Goal: Task Accomplishment & Management: Use online tool/utility

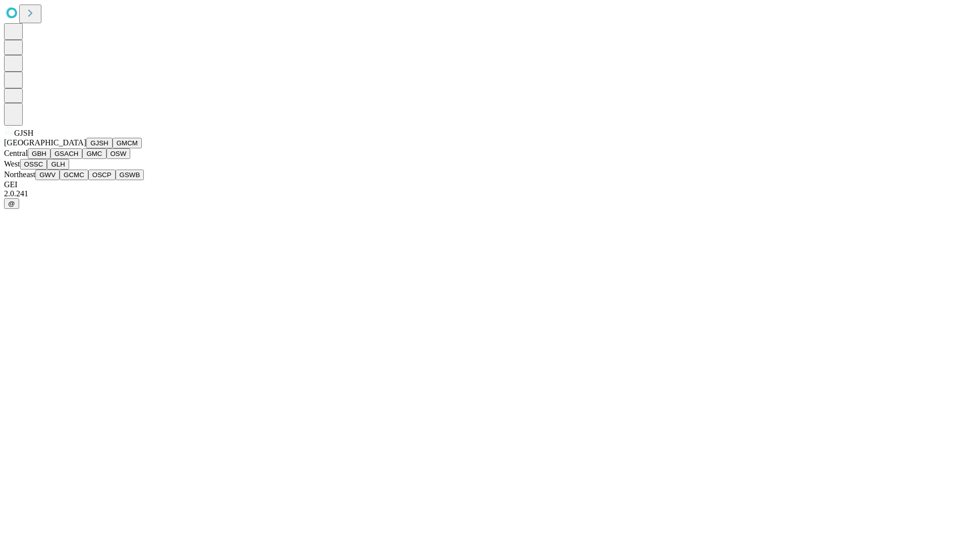
click at [86, 148] on button "GJSH" at bounding box center [99, 143] width 26 height 11
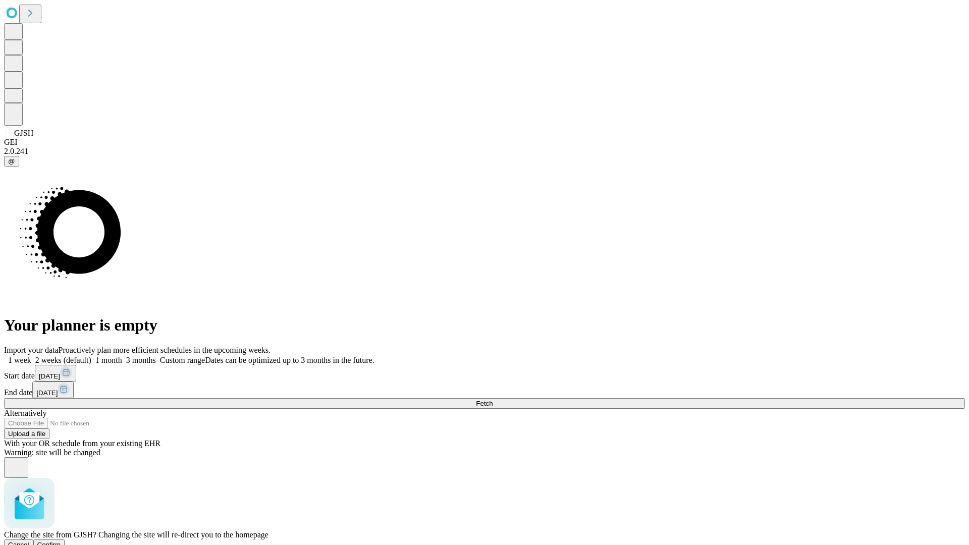
click at [61, 541] on span "Confirm" at bounding box center [49, 545] width 24 height 8
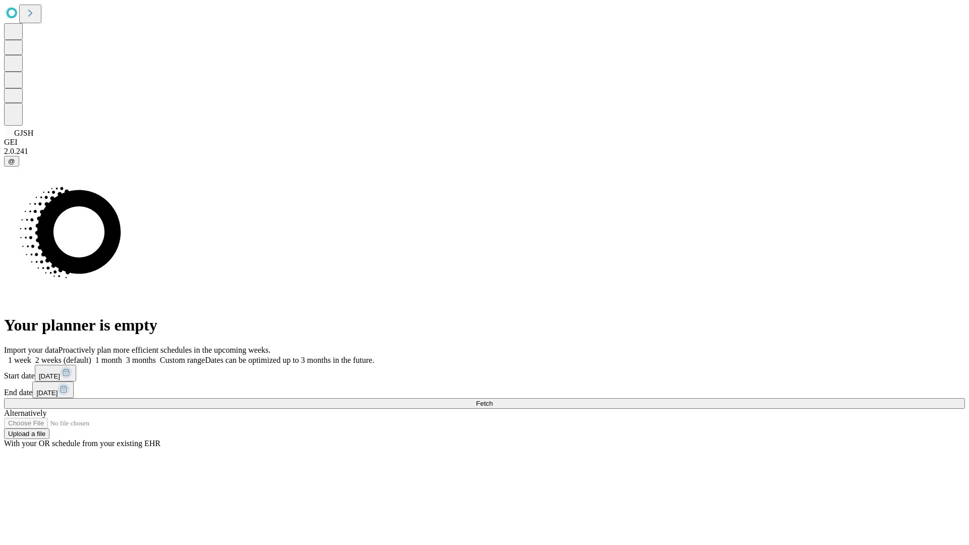
click at [122, 356] on label "1 month" at bounding box center [106, 360] width 31 height 9
click at [493, 400] on span "Fetch" at bounding box center [484, 404] width 17 height 8
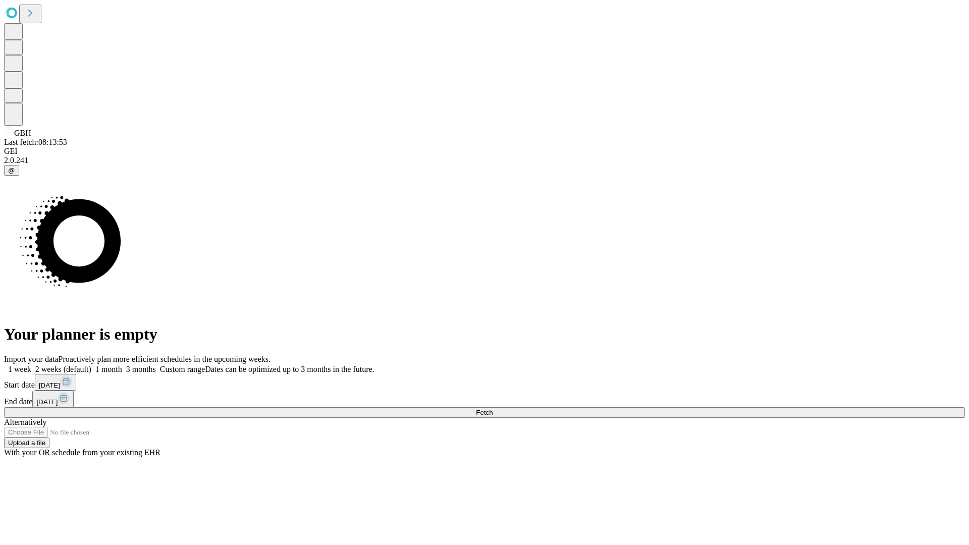
click at [122, 365] on label "1 month" at bounding box center [106, 369] width 31 height 9
click at [493, 409] on span "Fetch" at bounding box center [484, 413] width 17 height 8
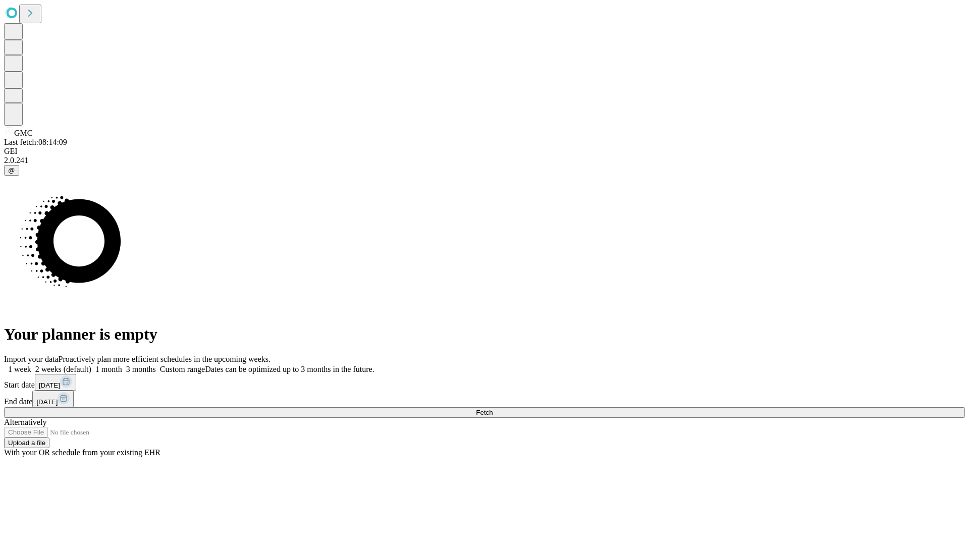
click at [122, 365] on label "1 month" at bounding box center [106, 369] width 31 height 9
click at [493, 409] on span "Fetch" at bounding box center [484, 413] width 17 height 8
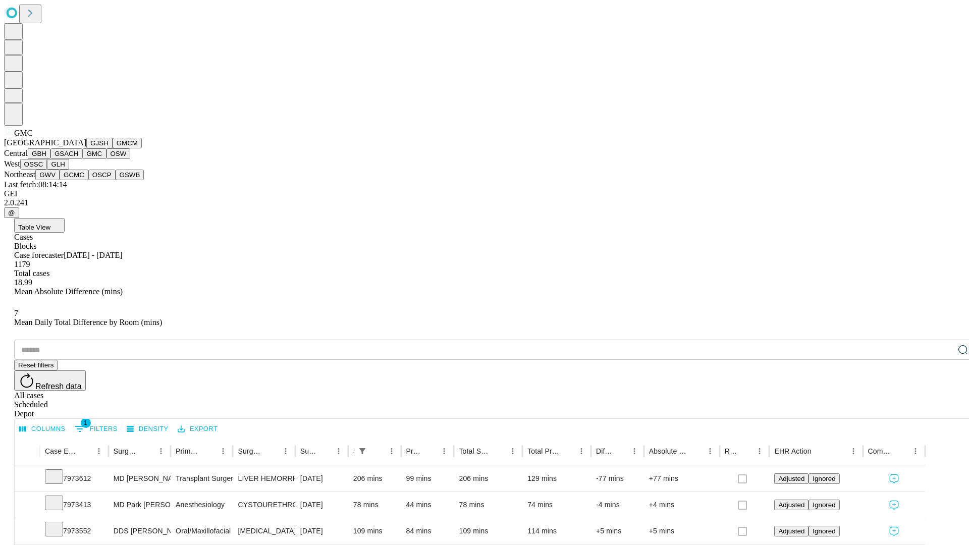
click at [107, 159] on button "OSW" at bounding box center [119, 153] width 24 height 11
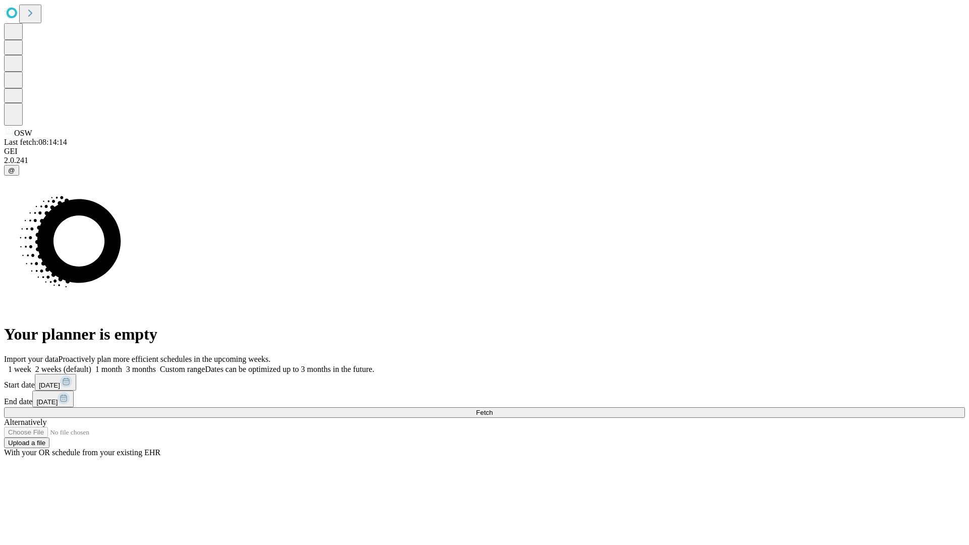
click at [122, 365] on label "1 month" at bounding box center [106, 369] width 31 height 9
click at [493, 409] on span "Fetch" at bounding box center [484, 413] width 17 height 8
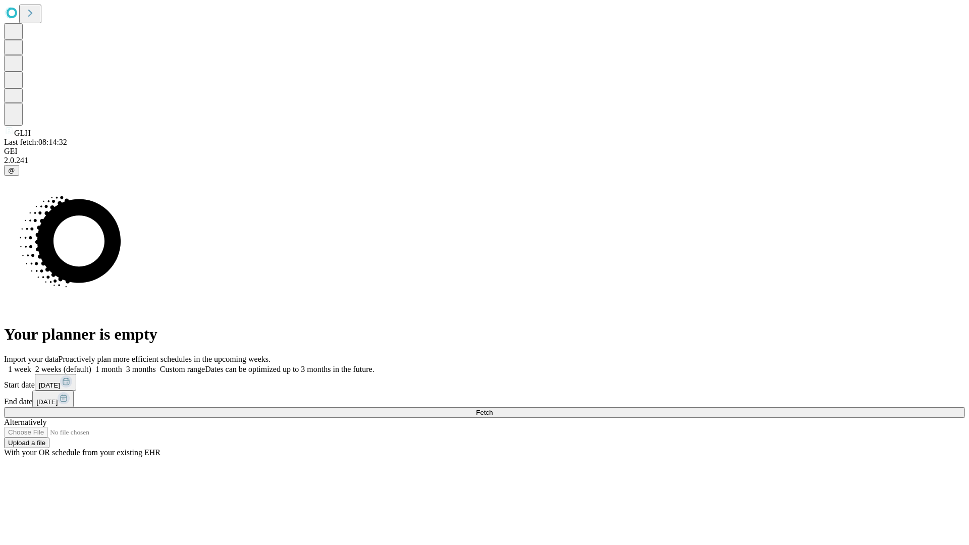
click at [122, 365] on label "1 month" at bounding box center [106, 369] width 31 height 9
click at [493, 409] on span "Fetch" at bounding box center [484, 413] width 17 height 8
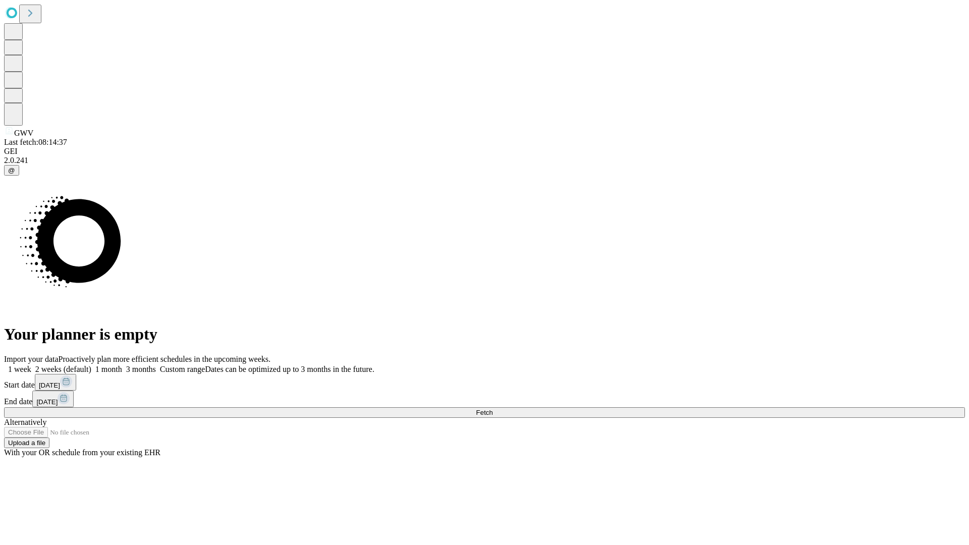
click at [122, 365] on label "1 month" at bounding box center [106, 369] width 31 height 9
click at [493, 409] on span "Fetch" at bounding box center [484, 413] width 17 height 8
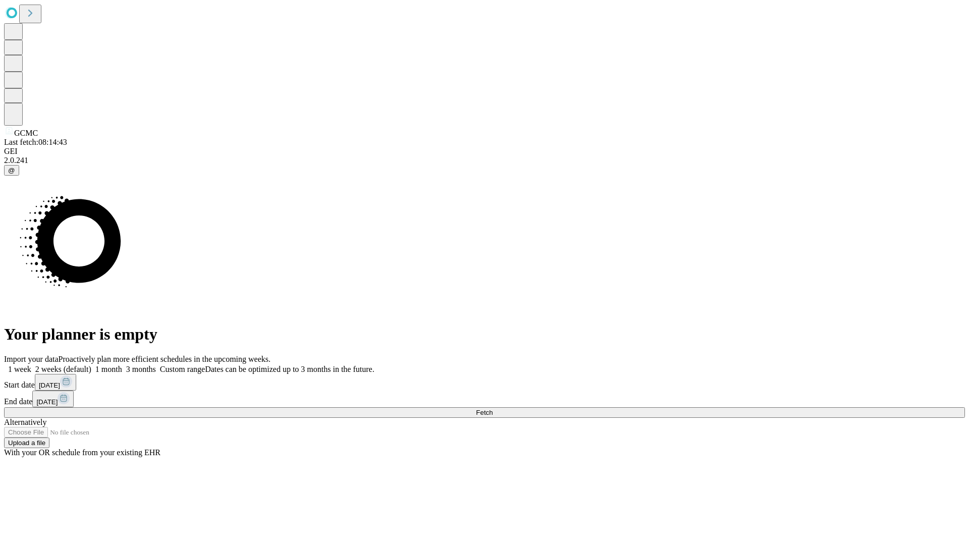
click at [493, 409] on span "Fetch" at bounding box center [484, 413] width 17 height 8
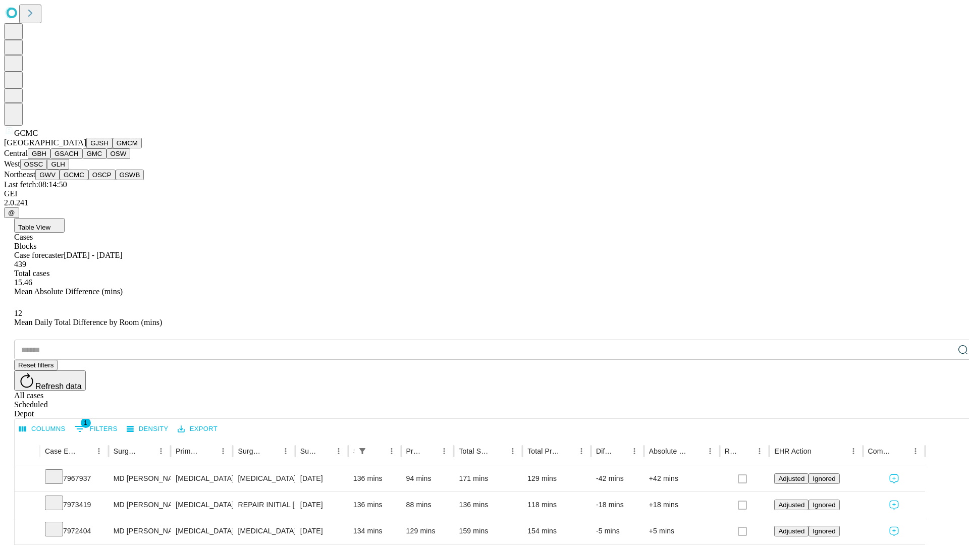
click at [88, 180] on button "OSCP" at bounding box center [101, 175] width 27 height 11
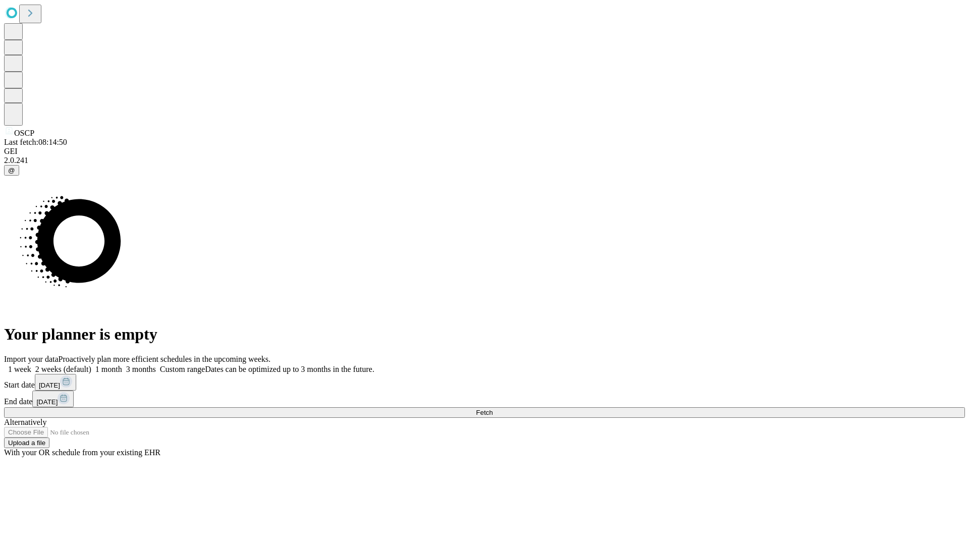
click at [122, 365] on label "1 month" at bounding box center [106, 369] width 31 height 9
click at [493, 409] on span "Fetch" at bounding box center [484, 413] width 17 height 8
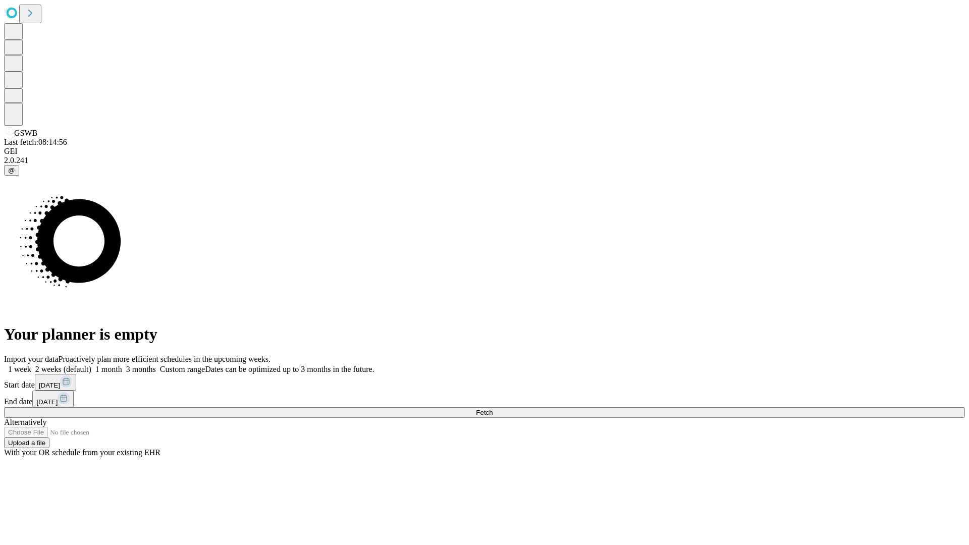
click at [122, 365] on label "1 month" at bounding box center [106, 369] width 31 height 9
click at [493, 409] on span "Fetch" at bounding box center [484, 413] width 17 height 8
